Goal: Information Seeking & Learning: Understand process/instructions

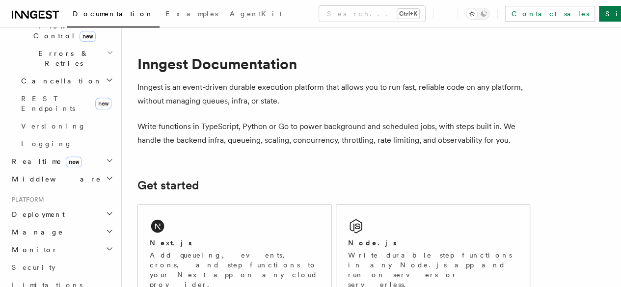
scroll to position [370, 0]
click at [106, 210] on icon "button" at bounding box center [110, 214] width 8 height 8
click at [58, 223] on link "Overview" at bounding box center [66, 232] width 98 height 18
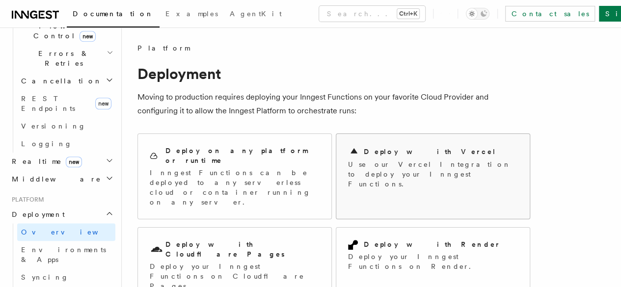
click at [365, 176] on p "Use our Vercel Integration to deploy your Inngest Functions." at bounding box center [433, 174] width 170 height 29
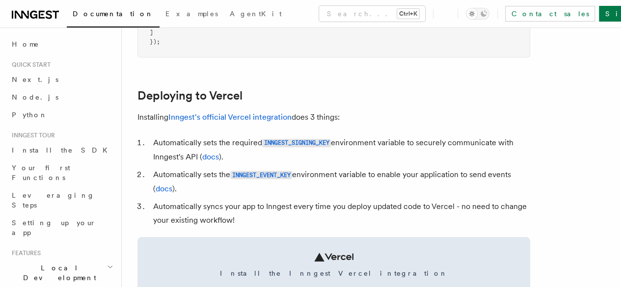
scroll to position [423, 0]
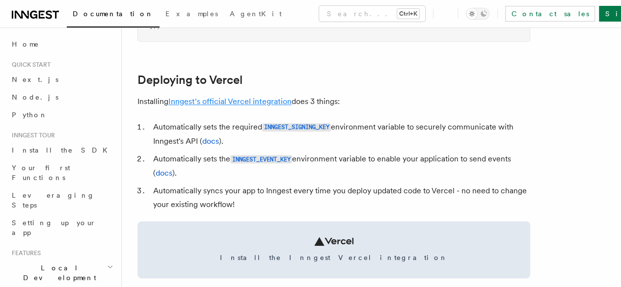
click at [208, 106] on link "Inngest's official Vercel integration" at bounding box center [229, 101] width 123 height 9
